Goal: Information Seeking & Learning: Find specific page/section

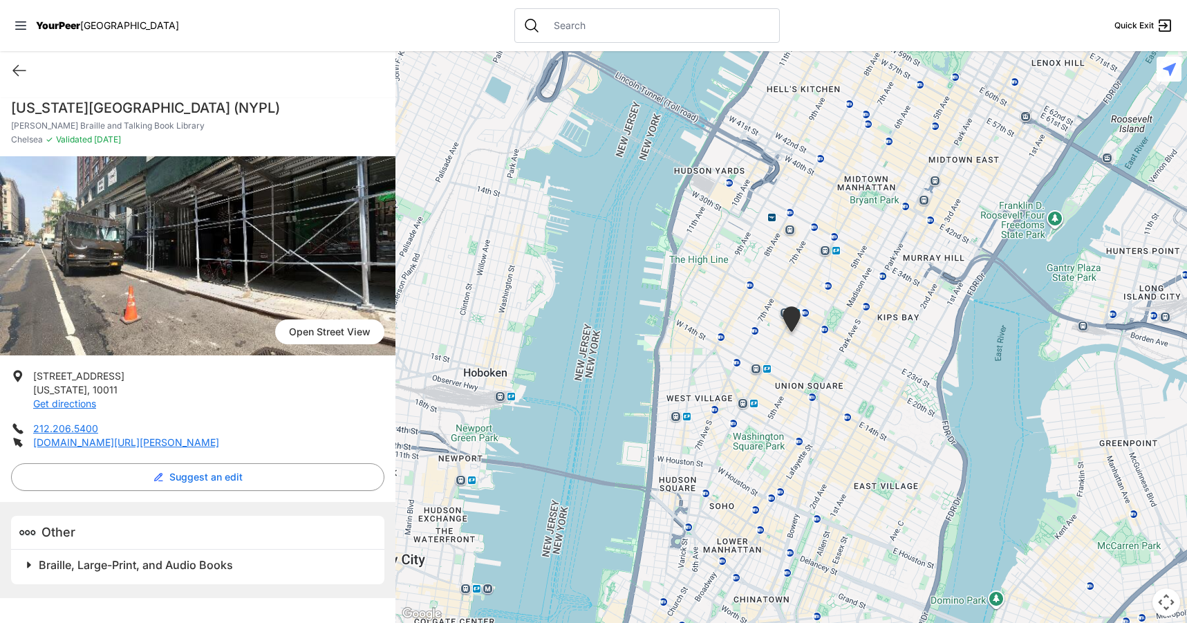
click at [545, 25] on input "text" at bounding box center [657, 26] width 225 height 14
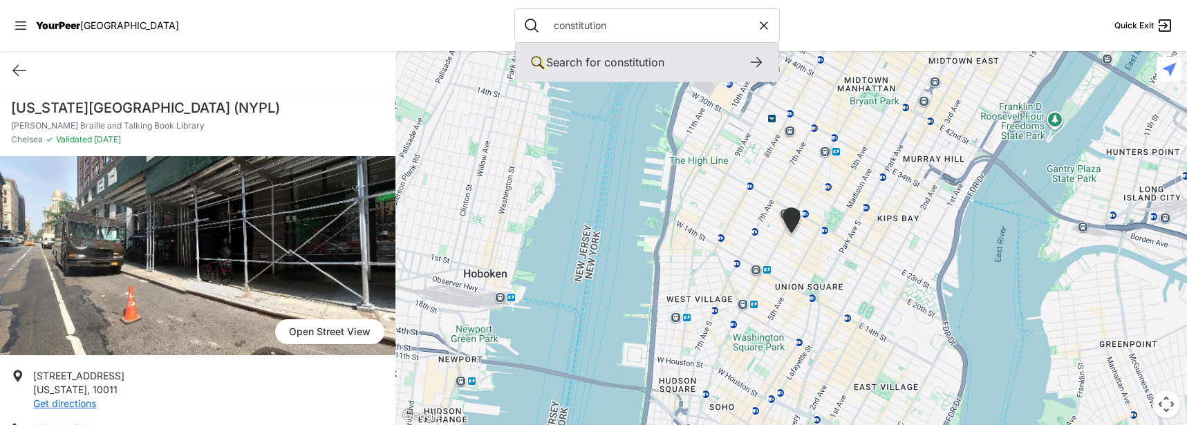
type input "constitution"
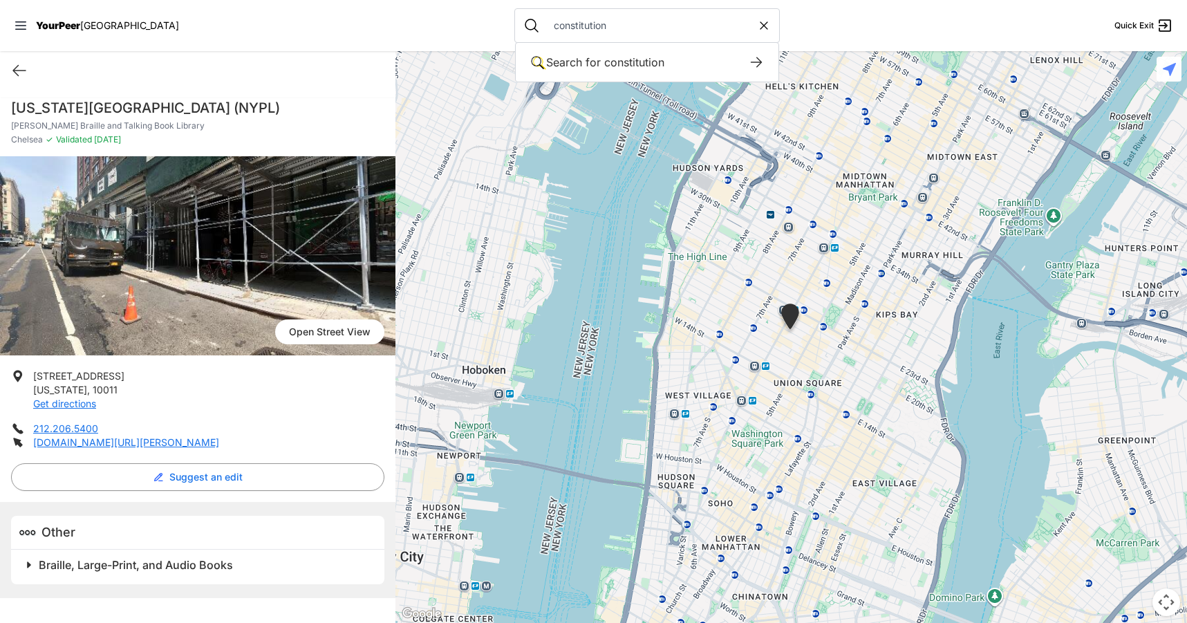
click at [619, 55] on div at bounding box center [791, 337] width 792 height 572
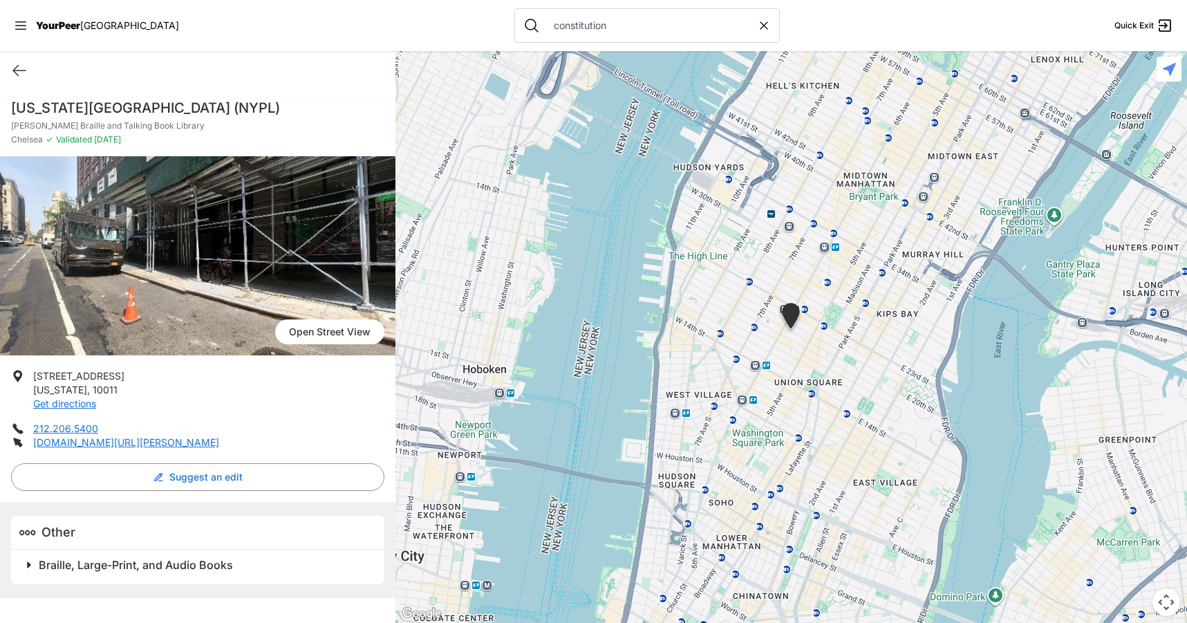
click at [796, 315] on img "Andrew Heiskell Braille and Talking Book Library" at bounding box center [791, 318] width 35 height 42
click at [315, 338] on span "Open Street View" at bounding box center [329, 331] width 109 height 25
click at [319, 324] on span "Open Street View" at bounding box center [329, 331] width 109 height 25
click at [516, 18] on div "constitution" at bounding box center [646, 25] width 265 height 35
click at [545, 26] on input "constitution" at bounding box center [651, 26] width 212 height 14
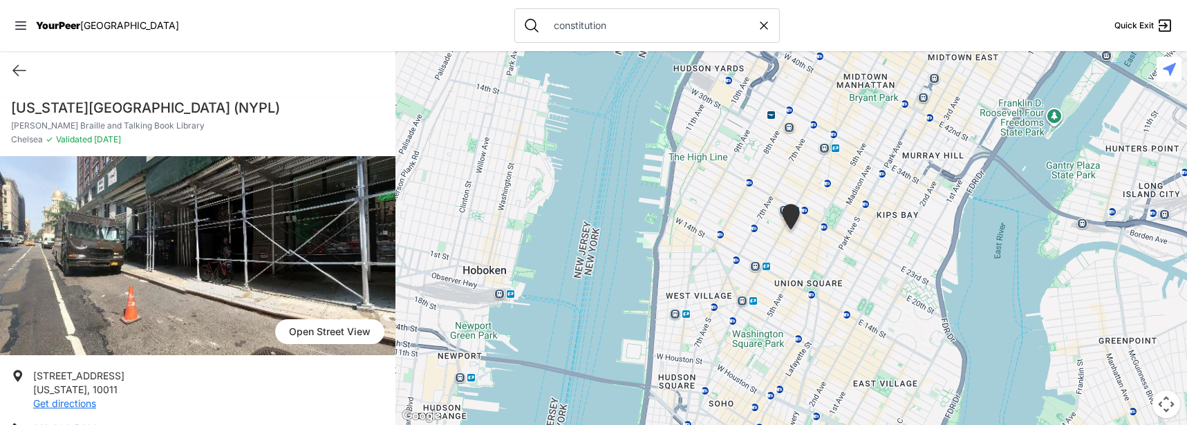
click at [897, 212] on div at bounding box center [791, 238] width 792 height 374
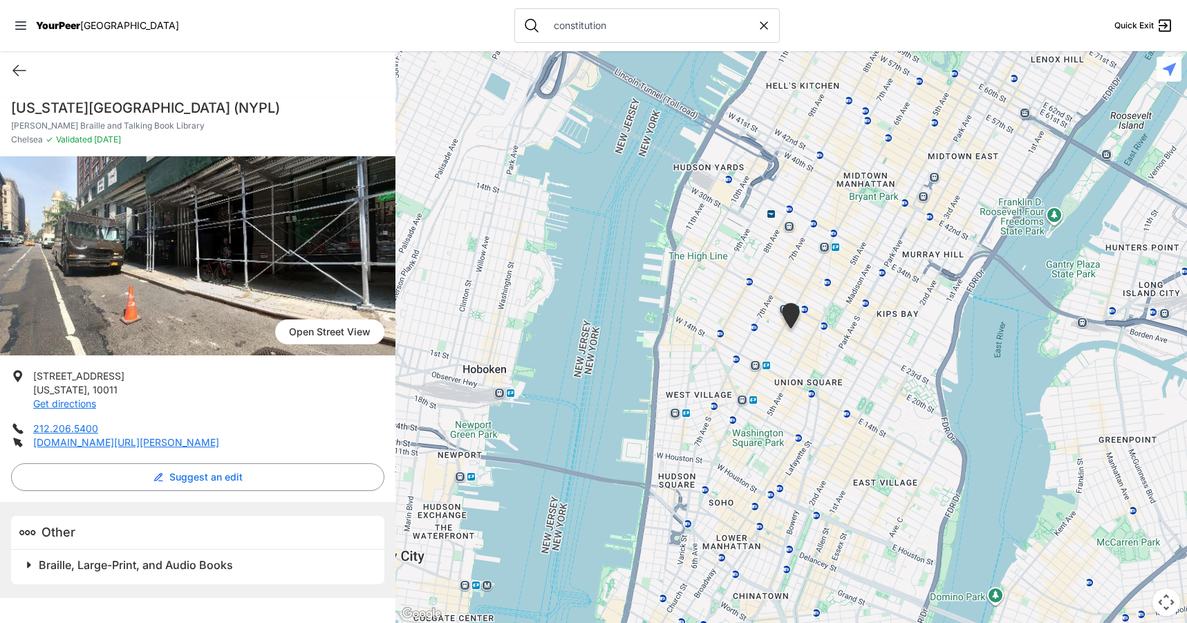
click at [876, 178] on div at bounding box center [791, 337] width 792 height 572
click at [842, 112] on div "Midtown Manhattan" at bounding box center [852, 118] width 124 height 21
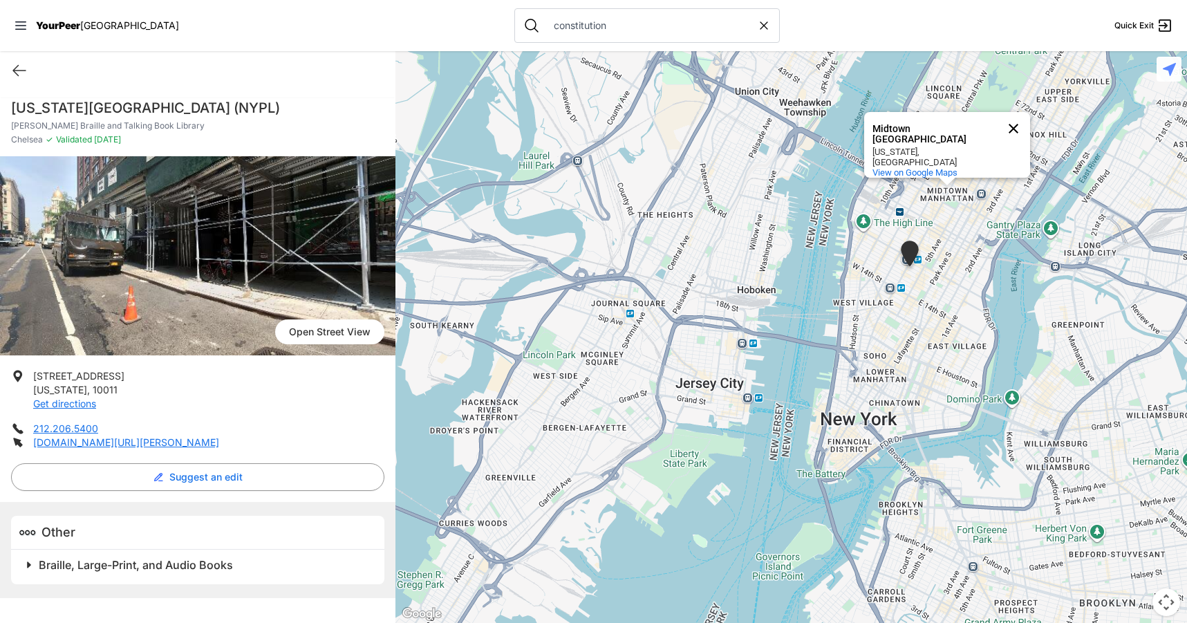
click at [1011, 134] on button "Close" at bounding box center [1013, 128] width 33 height 33
click at [946, 86] on div at bounding box center [791, 337] width 792 height 572
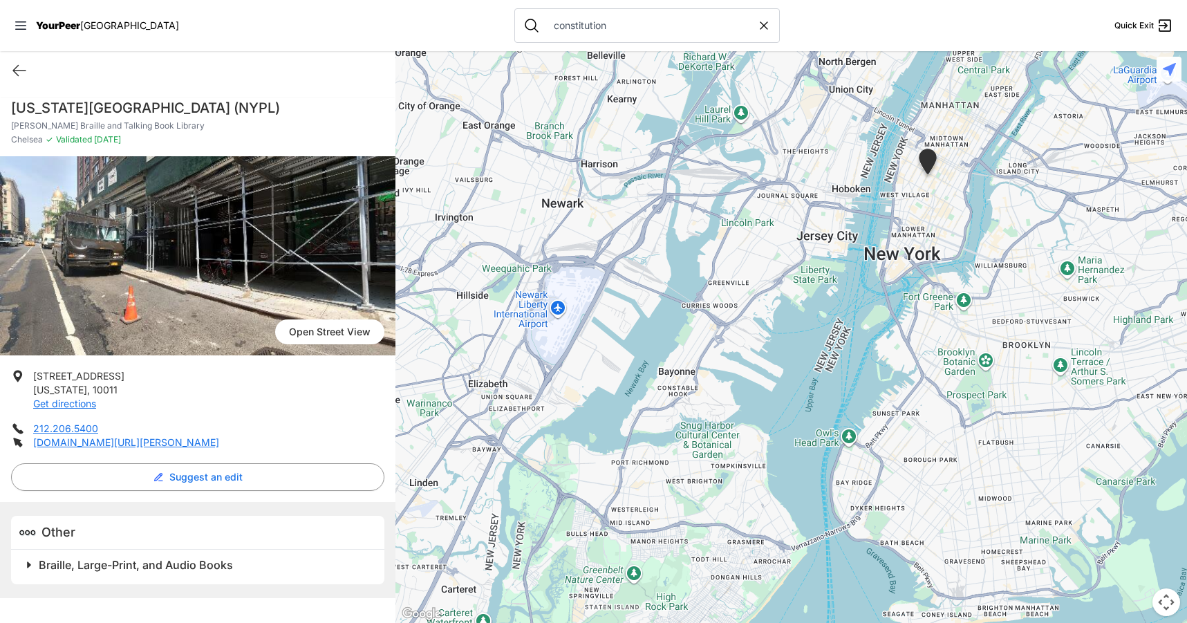
click at [805, 265] on div at bounding box center [791, 337] width 792 height 572
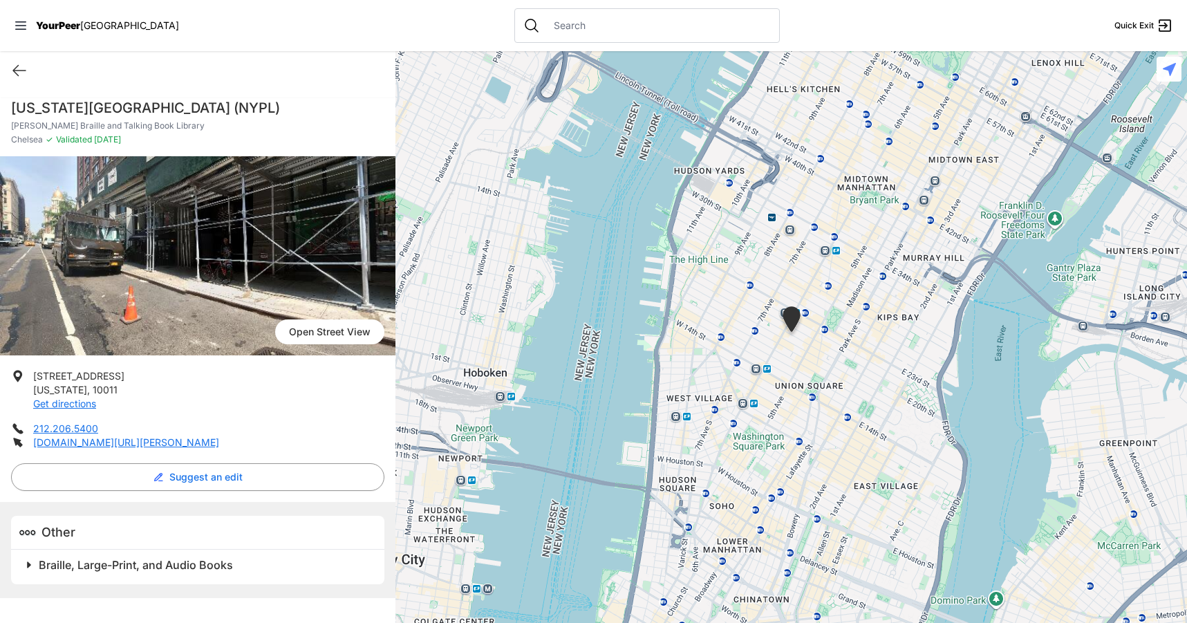
click at [1163, 64] on icon at bounding box center [1169, 69] width 13 height 13
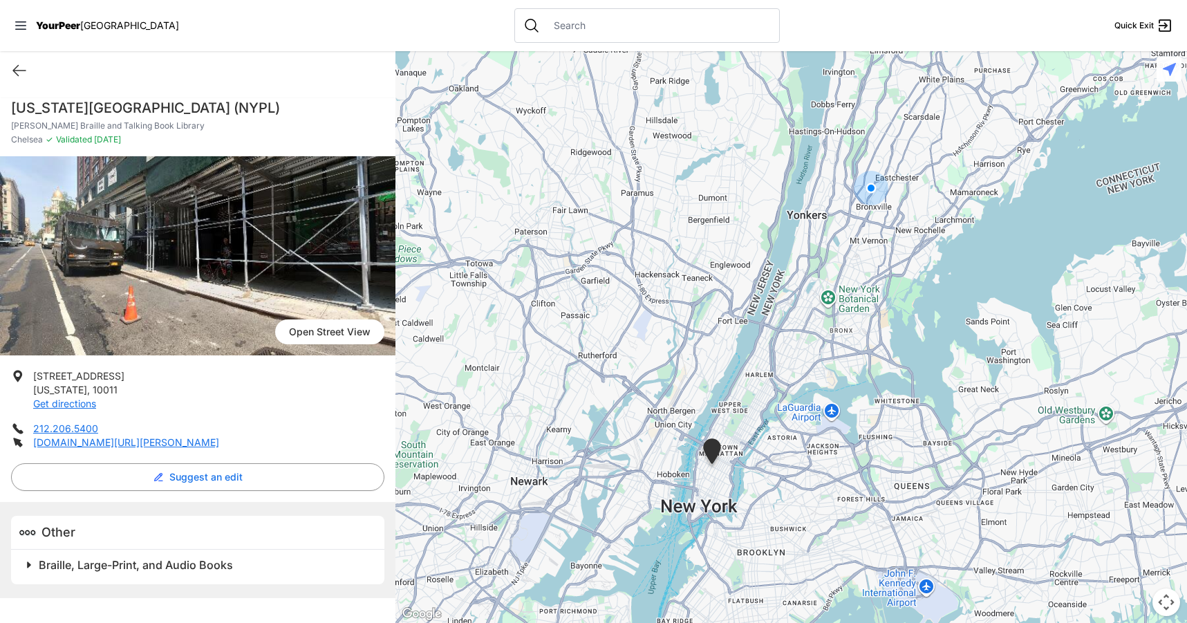
click at [561, 27] on input "text" at bounding box center [657, 26] width 225 height 14
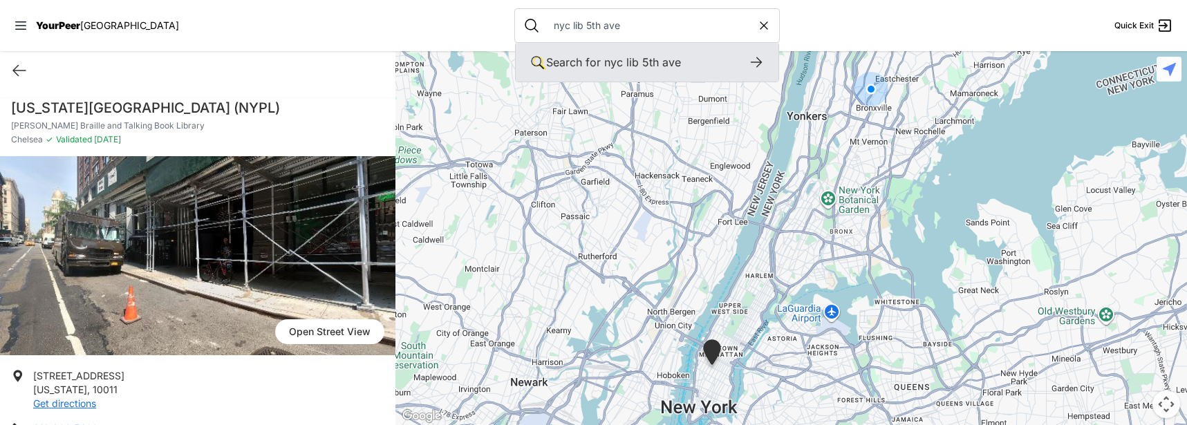
click at [685, 64] on div "Search for nyc lib 5th ave" at bounding box center [647, 62] width 202 height 17
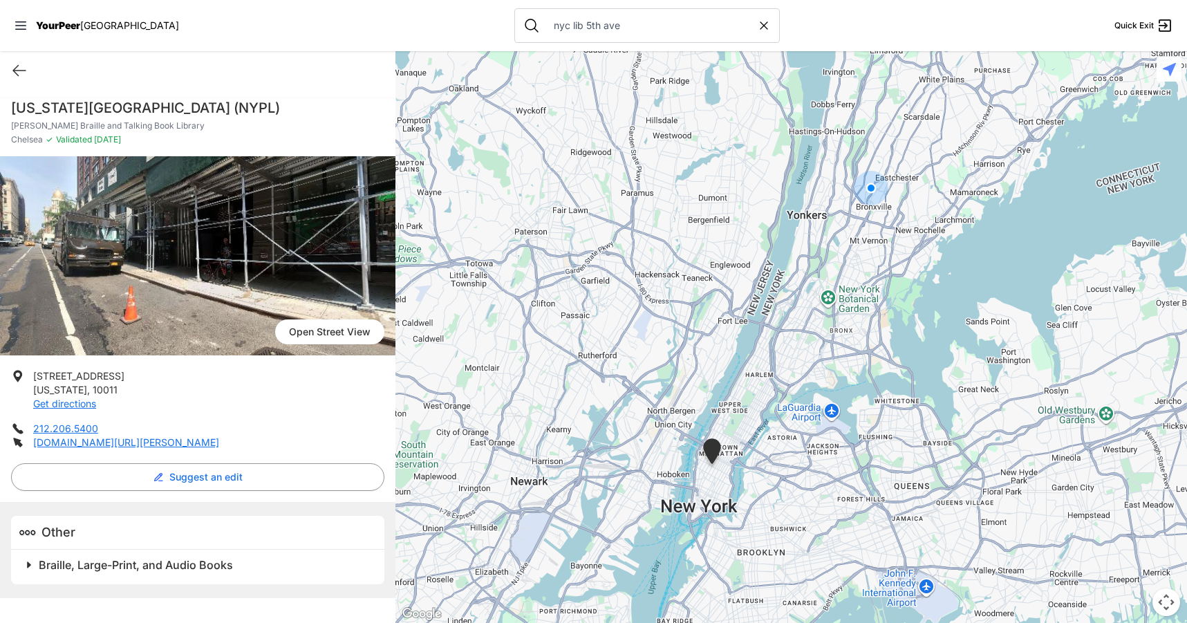
click at [675, 66] on div at bounding box center [791, 337] width 792 height 572
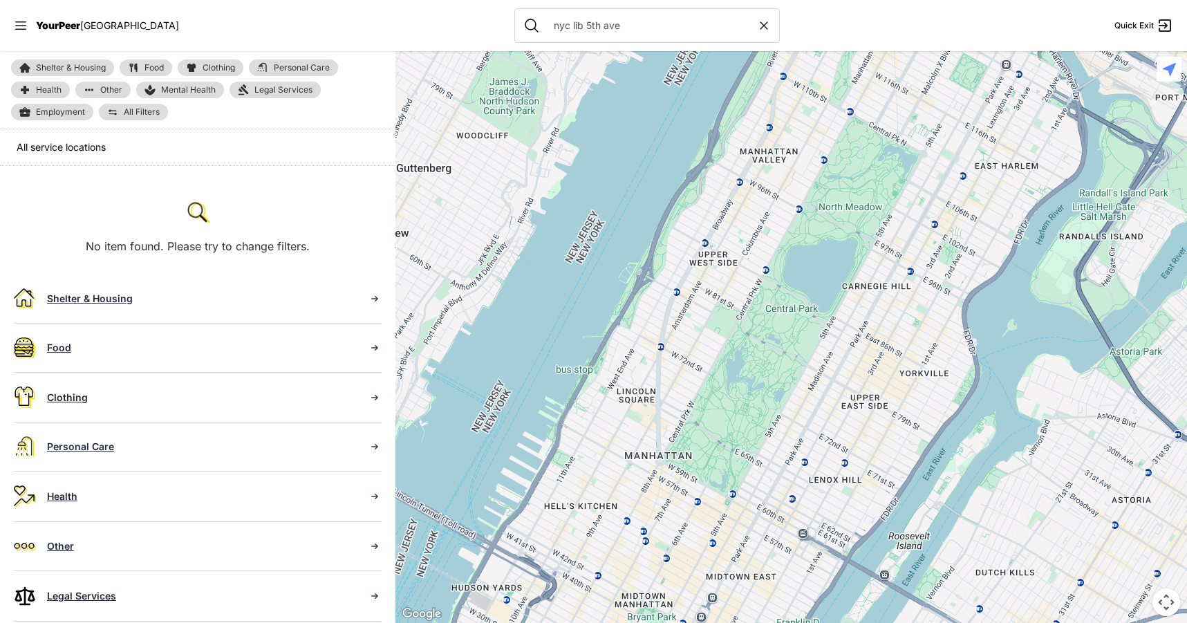
click at [760, 221] on div at bounding box center [791, 337] width 792 height 572
click at [766, 231] on div at bounding box center [791, 337] width 792 height 572
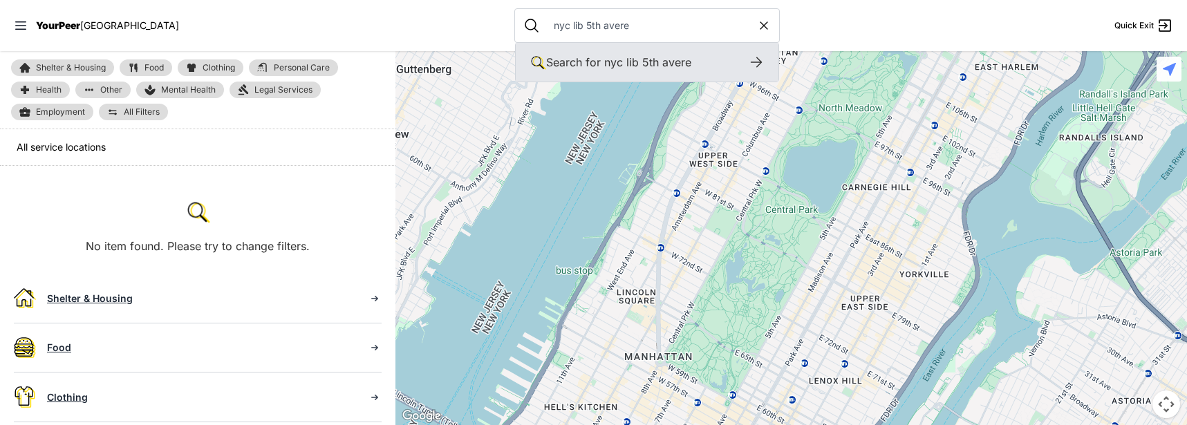
type input "nyc lib 5th avere"
click at [619, 60] on span "nyc lib 5th avere" at bounding box center [647, 62] width 87 height 14
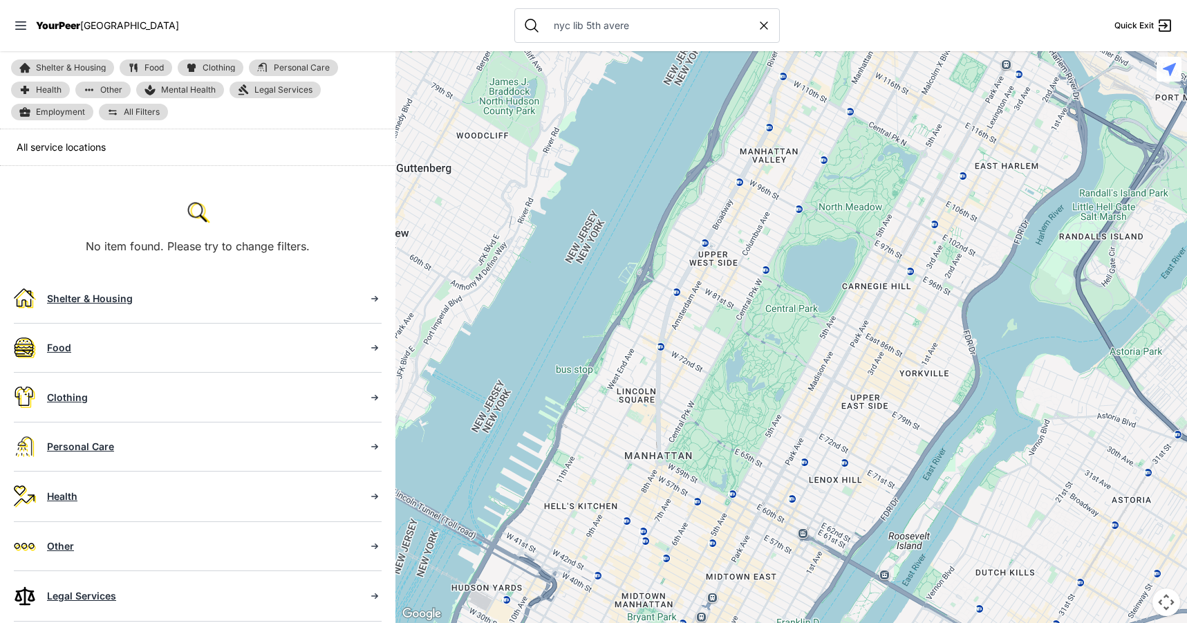
click at [839, 480] on div at bounding box center [791, 337] width 792 height 572
click at [838, 482] on div at bounding box center [791, 337] width 792 height 572
click at [841, 483] on div at bounding box center [791, 337] width 792 height 572
click at [307, 71] on span "Personal Care" at bounding box center [302, 68] width 56 height 8
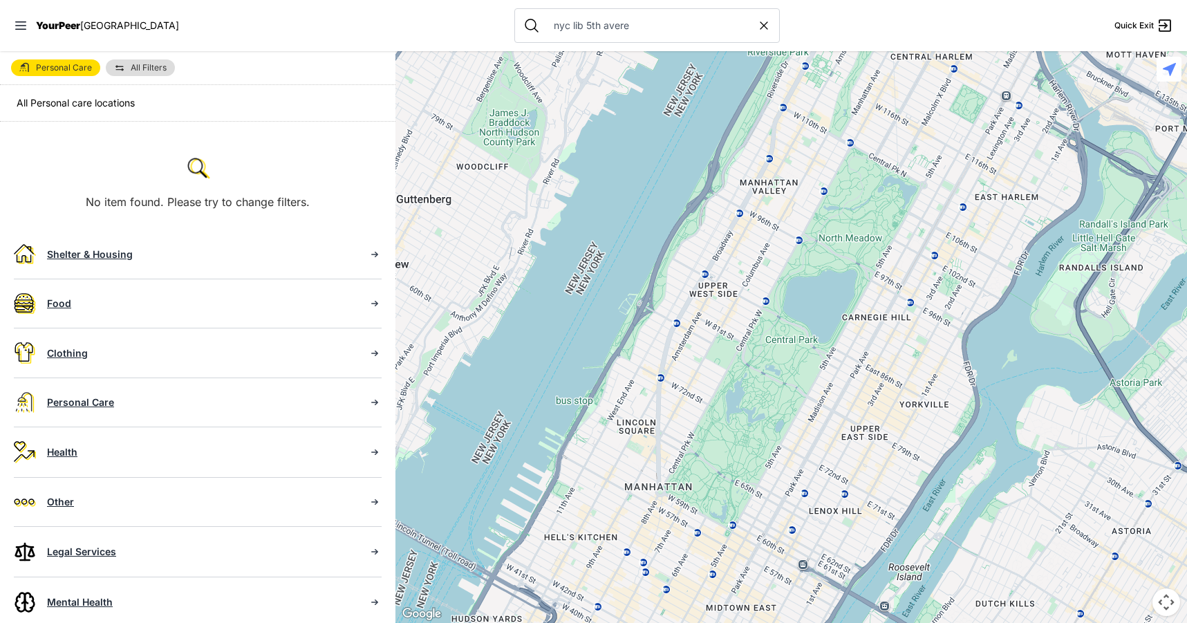
click at [1081, 265] on div at bounding box center [791, 337] width 792 height 572
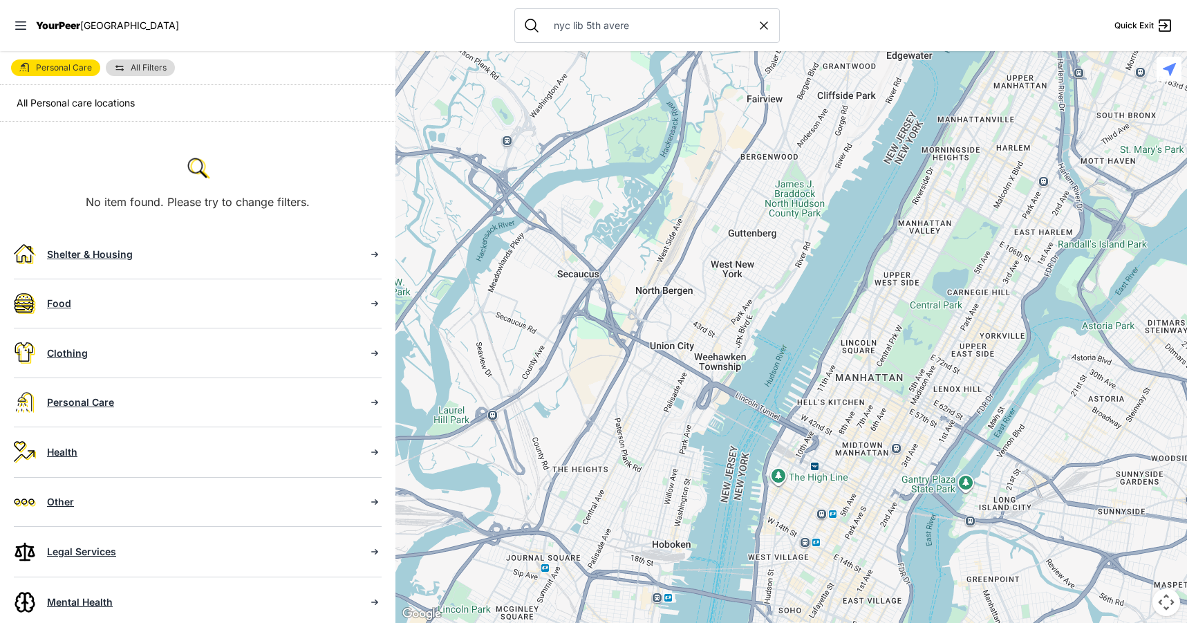
click at [1149, 95] on div at bounding box center [791, 337] width 792 height 572
